Goal: Information Seeking & Learning: Understand process/instructions

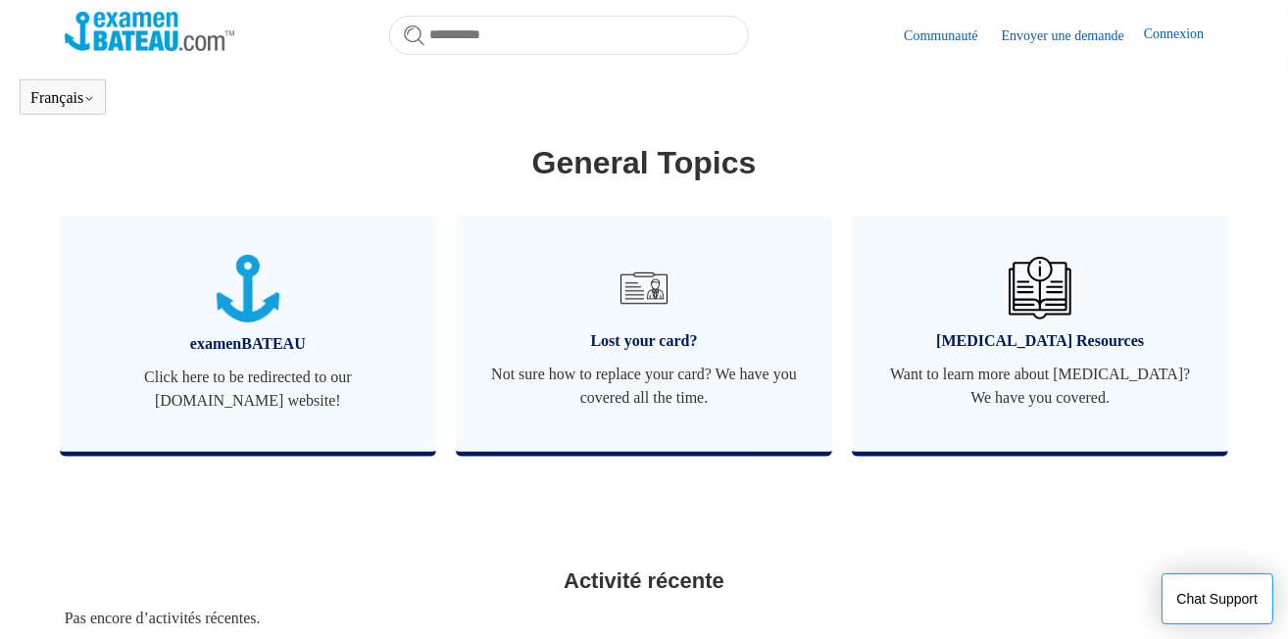
scroll to position [925, 0]
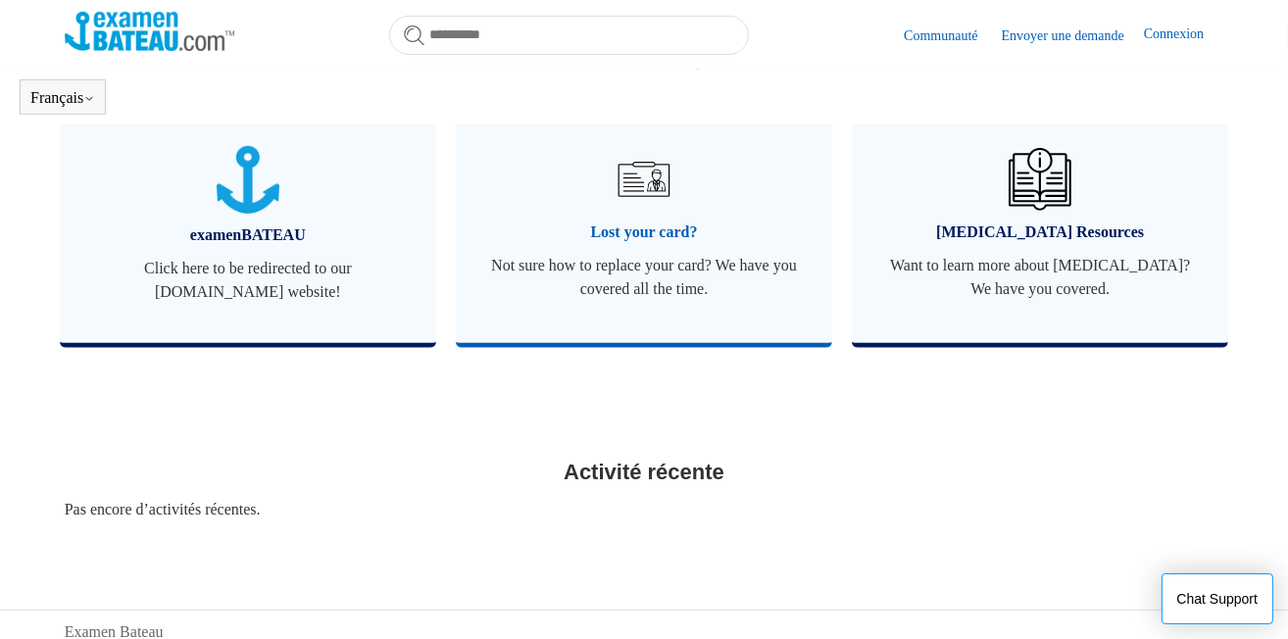
click at [659, 291] on span "Not sure how to replace your card? We have you covered all the time." at bounding box center [644, 277] width 318 height 47
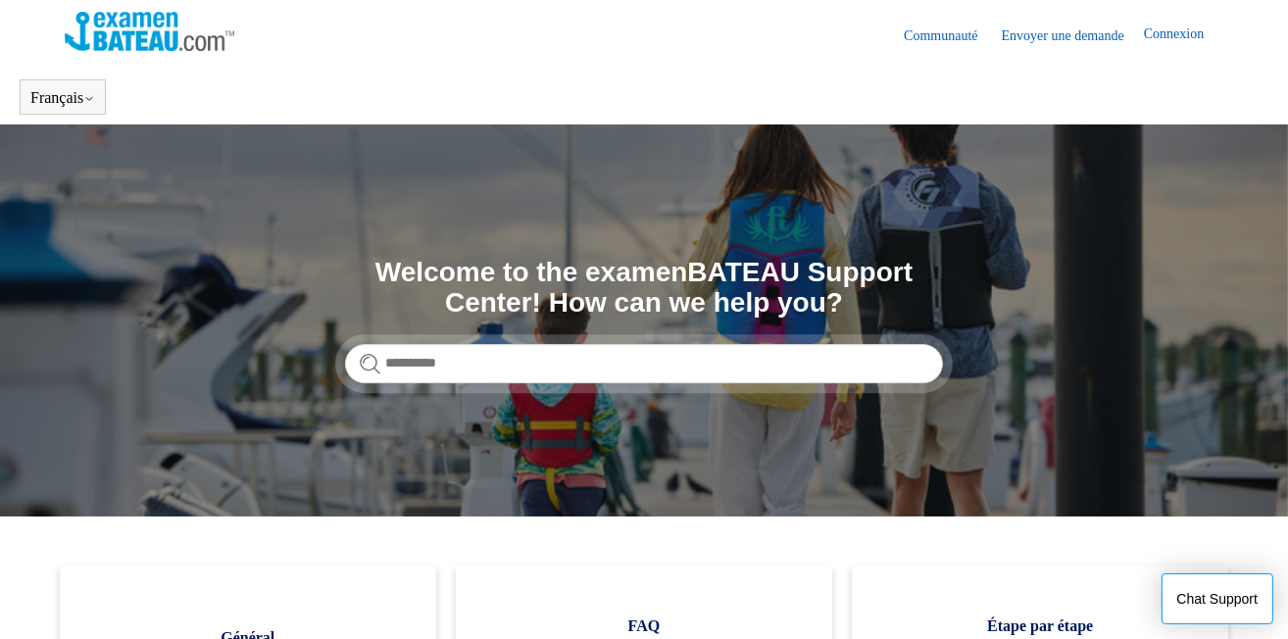
click at [1191, 32] on link "Connexion" at bounding box center [1183, 36] width 79 height 24
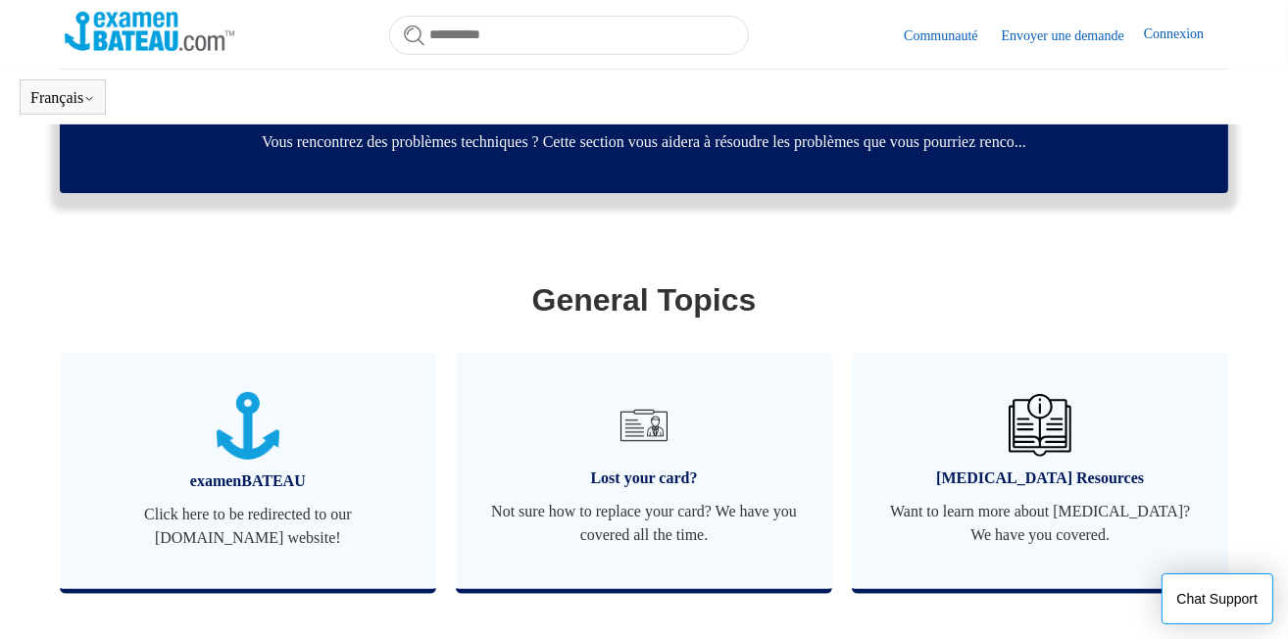
scroll to position [707, 0]
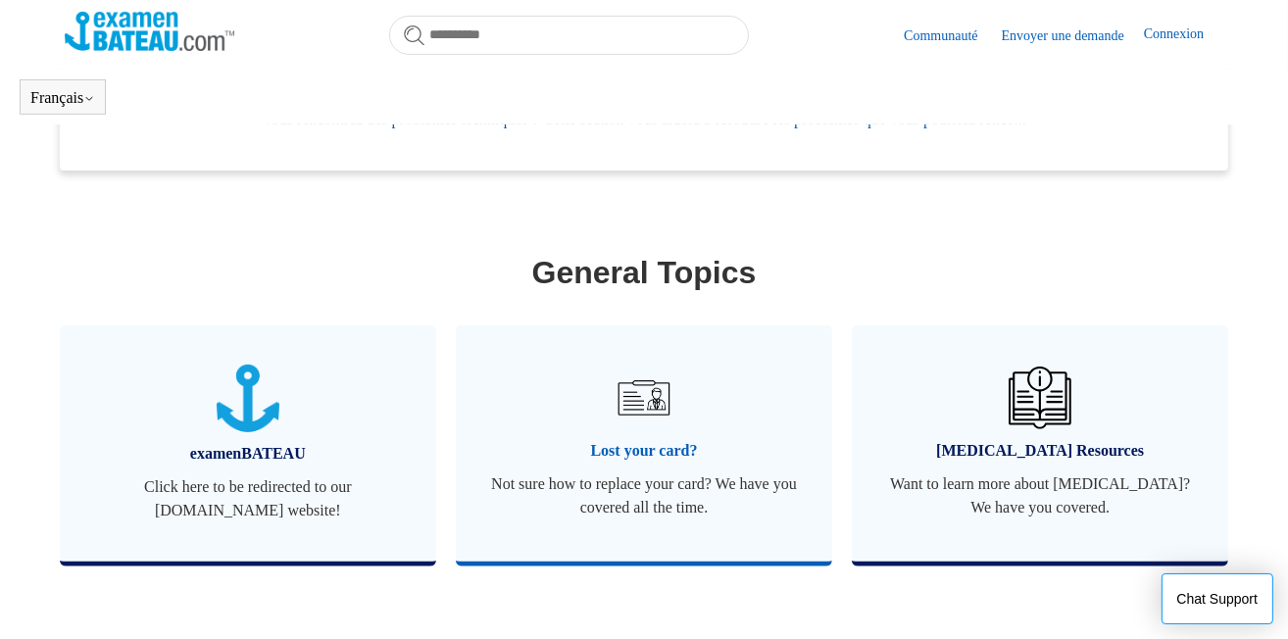
click at [657, 457] on span "Lost your card?" at bounding box center [644, 451] width 318 height 24
